Goal: Register for event/course

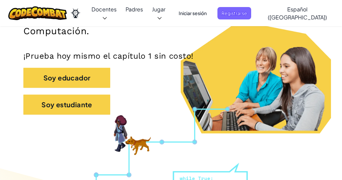
scroll to position [144, 0]
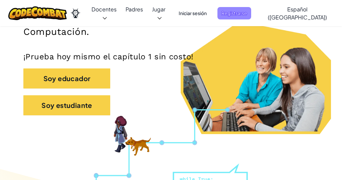
click at [238, 15] on span "Registrarse" at bounding box center [235, 13] width 34 height 12
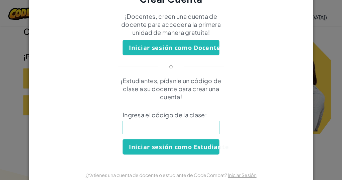
click at [201, 127] on input at bounding box center [171, 126] width 97 height 13
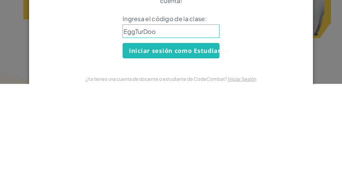
type input "EggTurDoor"
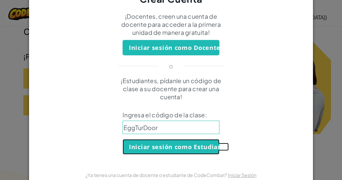
click at [205, 152] on button "Iniciar sesión como Estudiante" at bounding box center [171, 146] width 97 height 15
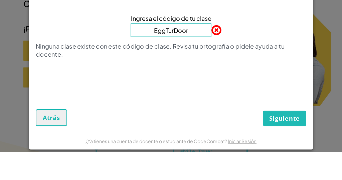
click at [169, 62] on input "EggTurDoor" at bounding box center [171, 57] width 81 height 13
click at [175, 58] on input "EggTurDoor" at bounding box center [171, 57] width 81 height 13
type input "EggTurnDoor"
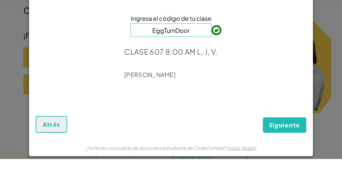
click button "Siguiente" at bounding box center [284, 145] width 43 height 15
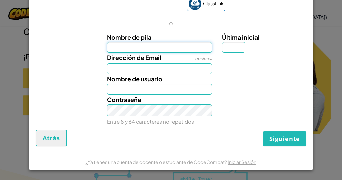
scroll to position [0, 0]
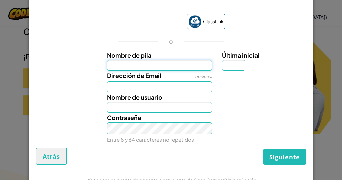
click at [208, 65] on input "Nombre de pila" at bounding box center [160, 65] width 106 height 11
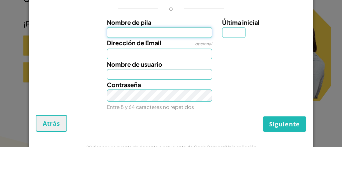
scroll to position [144, 0]
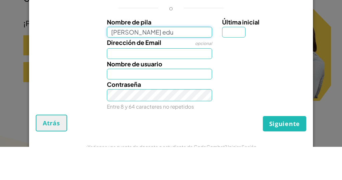
type input "Iker edu"
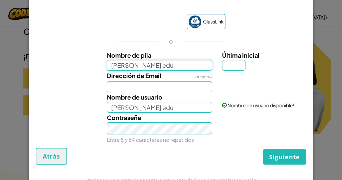
click at [197, 65] on input "Iker edu" at bounding box center [160, 65] width 106 height 11
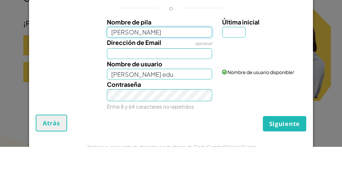
type input "Iker eduardo aceves romero"
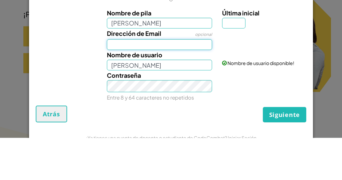
click at [117, 84] on input "Dirección de Email" at bounding box center [160, 86] width 106 height 11
click at [247, 58] on label "Última inicial" at bounding box center [263, 55] width 83 height 10
click at [246, 60] on input "Última inicial" at bounding box center [233, 65] width 23 height 11
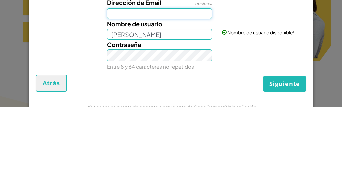
click at [205, 85] on input "Dirección de Email" at bounding box center [160, 86] width 106 height 11
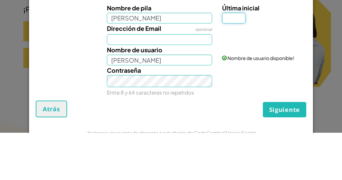
click at [240, 63] on input "Última inicial" at bounding box center [233, 65] width 23 height 11
type input "O"
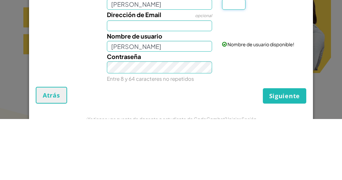
type input "O"
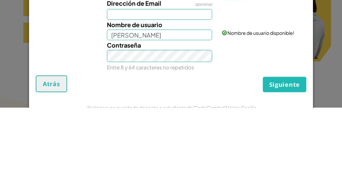
type input "1"
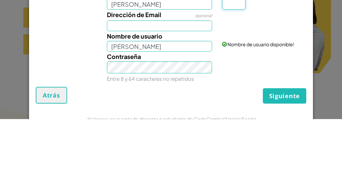
type input "I"
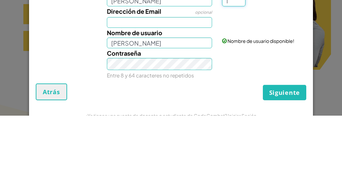
type input "I"
click at [197, 88] on input "Dirección de Email" at bounding box center [160, 86] width 106 height 11
type input "Iker eduardo aceves romero I"
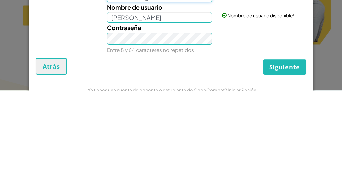
type input "al07196782@tecmilenio"
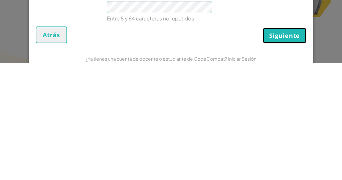
click at [278, 155] on span "Siguiente" at bounding box center [285, 152] width 31 height 8
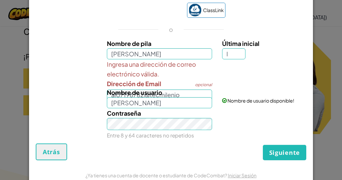
click at [197, 94] on div "Nombre de usuario Iker eduardo aceves romero I" at bounding box center [160, 97] width 116 height 20
click at [199, 93] on div "Nombre de usuario Iker eduardo aceves romero I" at bounding box center [160, 97] width 116 height 20
click at [182, 99] on input "Iker eduardo aceves romero I" at bounding box center [160, 102] width 106 height 11
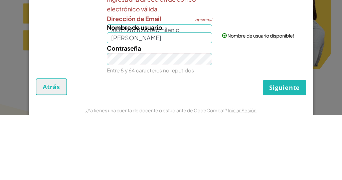
click at [191, 92] on div "Nombre de usuario Iker eduardo aceves romero I" at bounding box center [160, 97] width 116 height 20
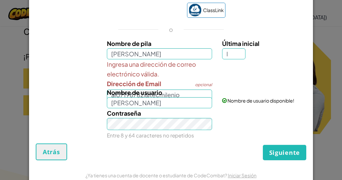
click at [191, 29] on div "o" at bounding box center [171, 29] width 127 height 8
click at [187, 99] on input "Iker eduardo aceves romero I" at bounding box center [160, 102] width 106 height 11
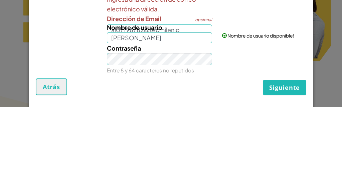
click at [181, 100] on div "Nombre de usuario Iker eduardo aceves romero I" at bounding box center [160, 105] width 116 height 20
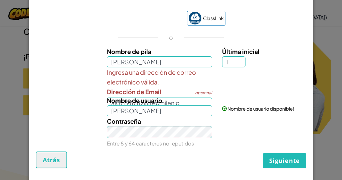
click at [151, 101] on span "Nombre de usuario" at bounding box center [135, 100] width 56 height 8
click at [151, 105] on input "Iker eduardo aceves romero I" at bounding box center [160, 110] width 106 height 11
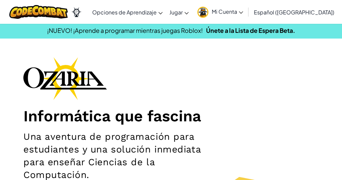
click at [238, 12] on span "Mi Cuenta" at bounding box center [227, 11] width 31 height 7
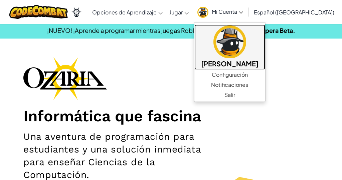
click at [246, 43] on img at bounding box center [230, 41] width 33 height 33
